Goal: Check status: Check status

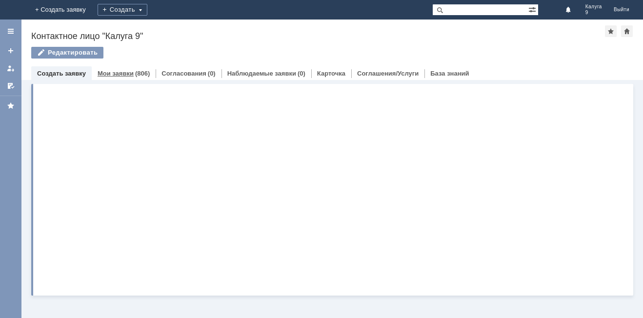
click at [129, 73] on link "Мои заявки" at bounding box center [116, 73] width 36 height 7
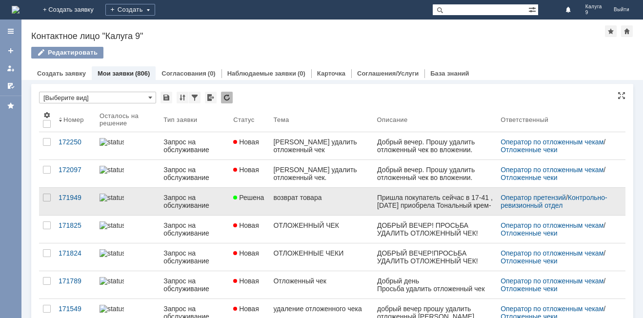
click at [298, 191] on link "возврат товара" at bounding box center [320, 201] width 103 height 27
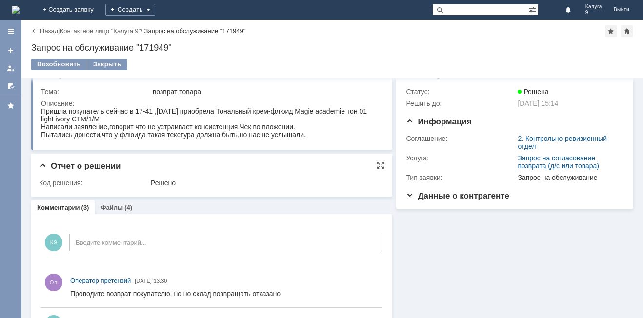
scroll to position [49, 0]
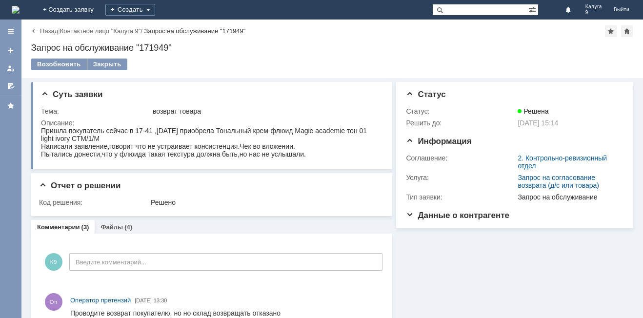
click at [116, 227] on link "Файлы" at bounding box center [112, 227] width 22 height 7
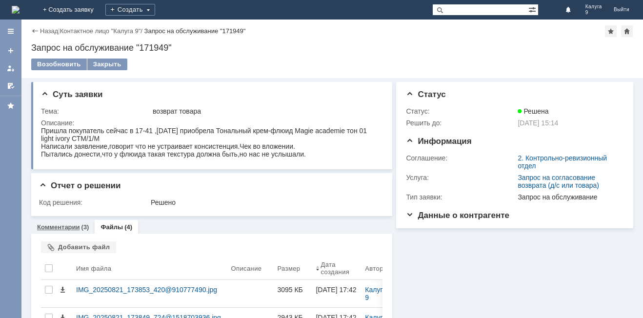
click at [60, 230] on link "Комментарии" at bounding box center [58, 227] width 43 height 7
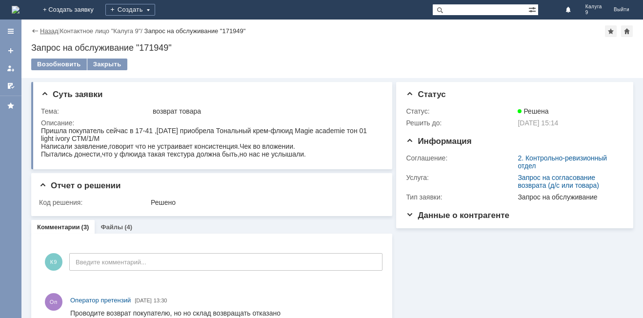
click at [49, 28] on link "Назад" at bounding box center [49, 30] width 18 height 7
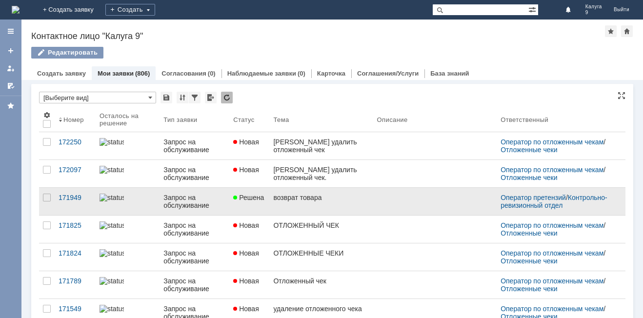
click at [233, 199] on link "Решена" at bounding box center [249, 201] width 40 height 27
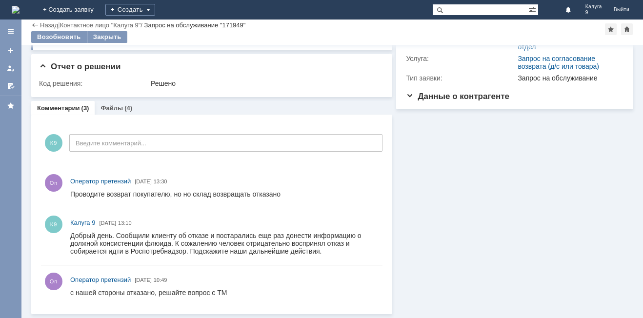
click at [115, 105] on link "Файлы" at bounding box center [112, 107] width 22 height 7
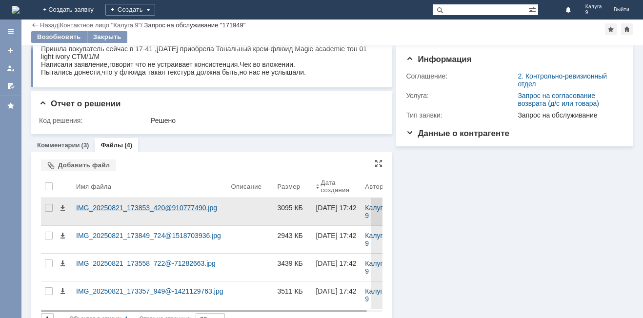
click at [135, 210] on div "IMG_20250821_173853_420@910777490.jpg" at bounding box center [149, 208] width 147 height 8
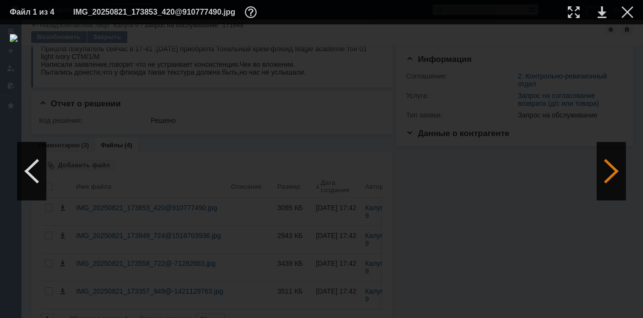
click at [618, 179] on div at bounding box center [611, 171] width 29 height 59
click at [622, 9] on div at bounding box center [628, 12] width 12 height 12
